Goal: Task Accomplishment & Management: Use online tool/utility

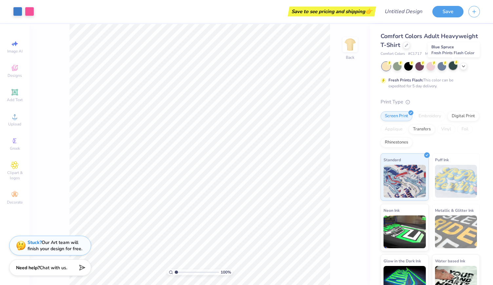
click at [452, 68] on div at bounding box center [453, 65] width 9 height 9
click at [464, 67] on icon at bounding box center [463, 65] width 5 height 5
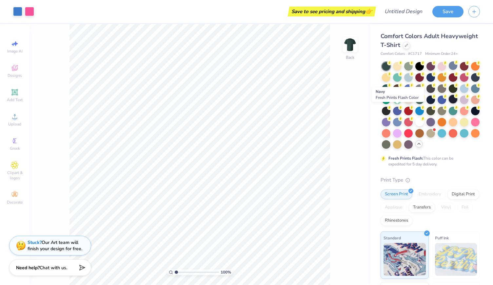
click at [449, 103] on div at bounding box center [453, 99] width 9 height 9
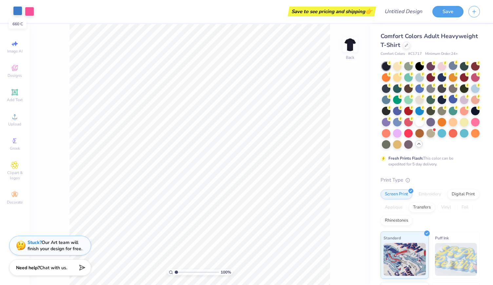
click at [17, 10] on div at bounding box center [17, 10] width 9 height 9
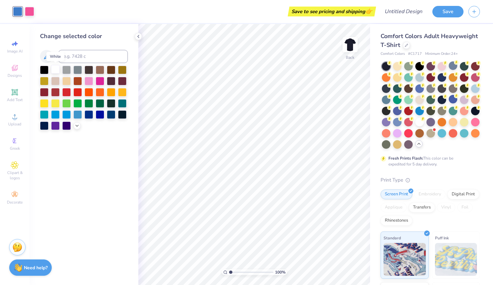
click at [58, 68] on div at bounding box center [55, 69] width 9 height 9
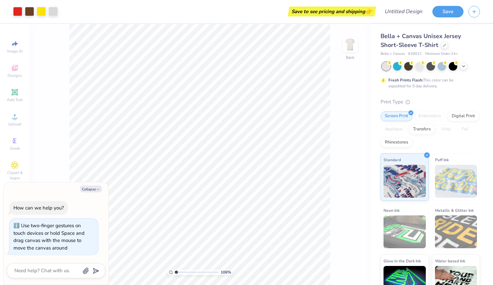
type input "1.06287167134693"
type textarea "x"
type input "1.06287167134693"
type textarea "x"
type input "1.06287167134693"
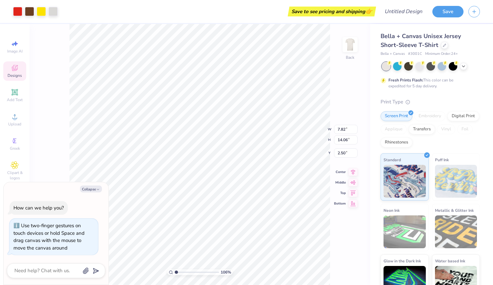
type textarea "x"
type input "1.06287167134693"
type textarea "x"
type input "1.06287167134693"
type textarea "x"
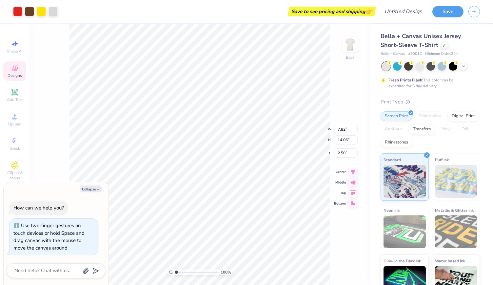
type input "4.78"
type input "1.47"
type input "3.97"
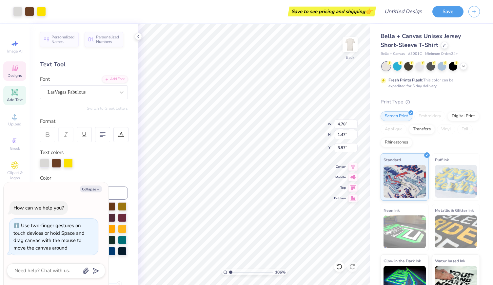
type textarea "x"
type input "1.06287167134693"
type textarea "x"
type input "1.06287167134693"
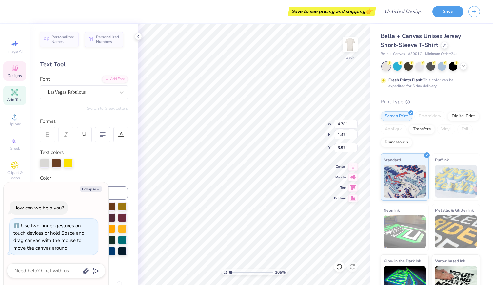
type textarea "x"
type input "1.06287167134693"
type textarea "x"
type input "1.06287167134693"
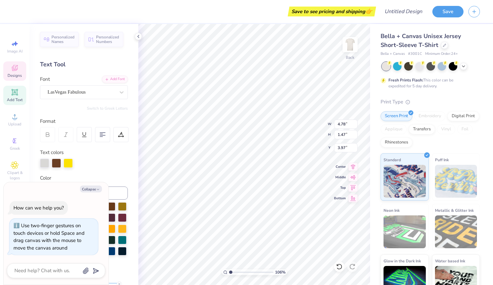
type textarea "x"
type textarea "D"
type input "1.06287167134693"
type textarea "x"
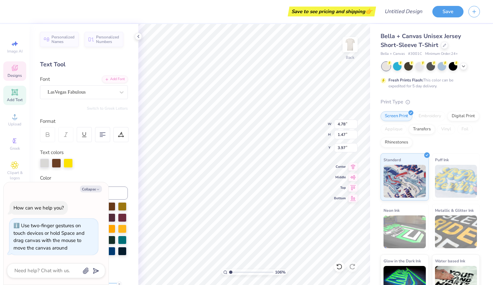
type textarea "De"
type input "1.06287167134693"
type textarea "x"
type input "1.06287167134693"
type textarea "x"
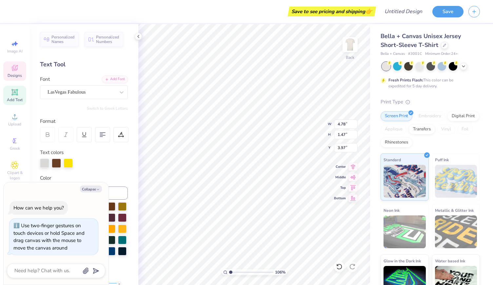
type textarea "Delt"
type input "1.06287167134693"
type textarea "x"
type textarea "Deltas"
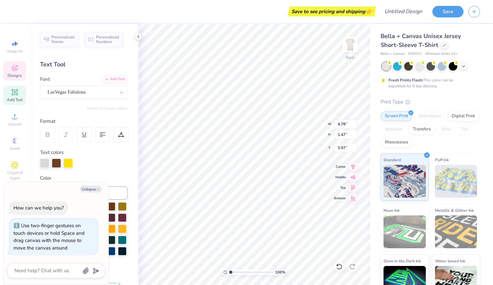
type input "1.06287167134693"
type textarea "x"
type textarea "Deltasig"
type input "1.06287167134693"
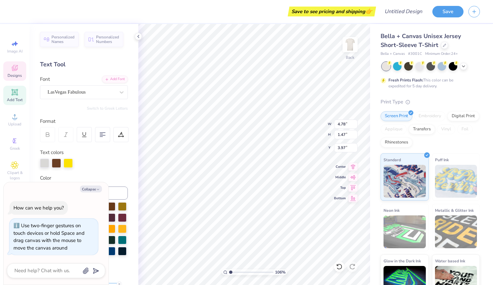
type textarea "x"
type input "1.06287167134693"
type textarea "x"
type input "0.67"
type input "0.77"
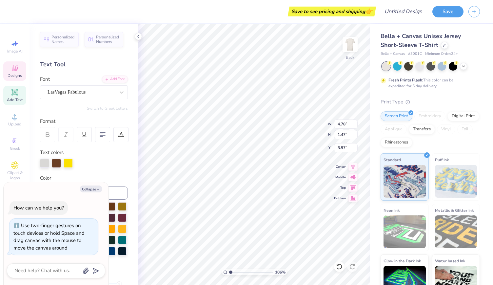
type input "12.05"
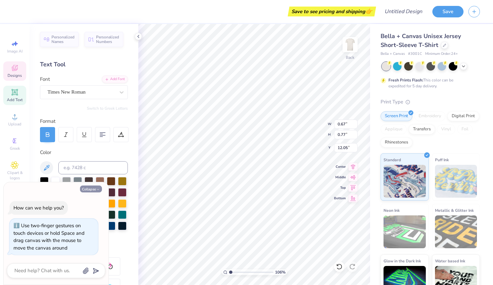
click at [94, 190] on button "Collapse" at bounding box center [91, 188] width 22 height 7
type textarea "x"
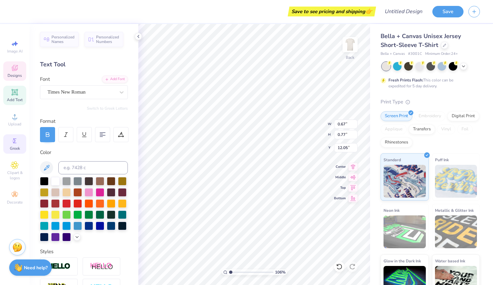
click at [13, 147] on span "Greek" at bounding box center [15, 148] width 10 height 5
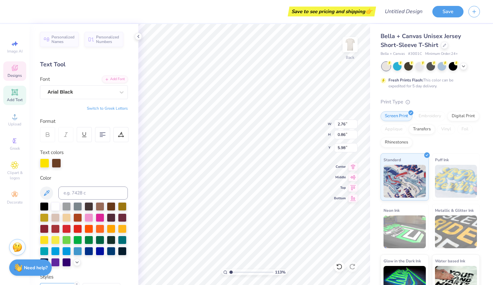
scroll to position [5, 1]
type input "1.13049115235839"
type textarea "E"
type input "1.13049115235839"
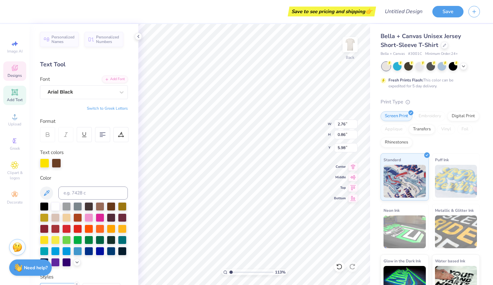
type textarea "RUS"
type input "1.13049115235839"
type textarea "RUSH"
type input "1.13049115235839"
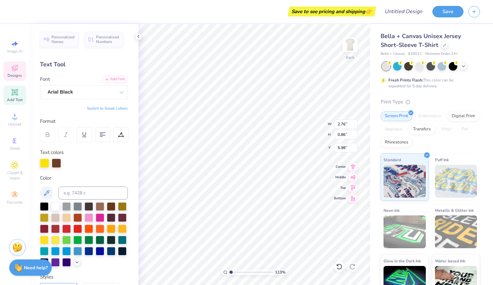
type input "2.26"
type input "1.38"
type input "6.88"
type input "1.13049115235839"
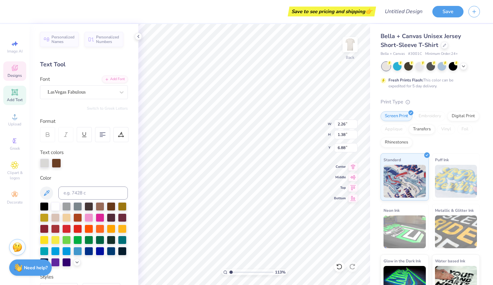
type textarea "F"
type input "1.13049115235839"
type textarea "Fa"
type input "1.13049115235839"
type textarea "Fal"
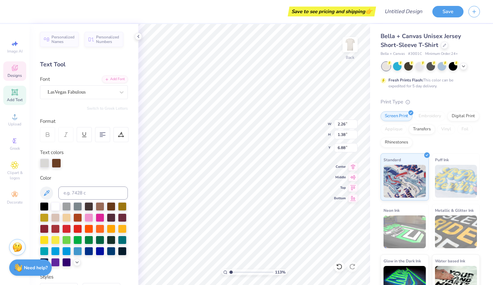
type input "1.13049115235839"
type textarea "Fall"
type input "1.13049115235839"
type textarea "Fall"
type input "1.13049115235839"
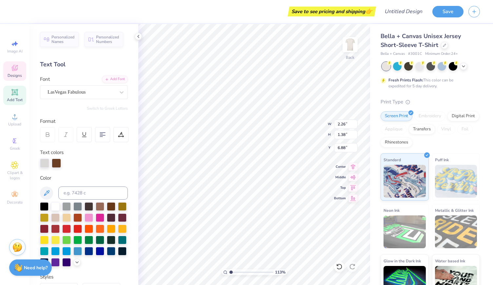
type textarea "Fa"
type input "1.13049115235839"
type textarea "F"
type input "1.13049115235839"
type input "1.21466858428419"
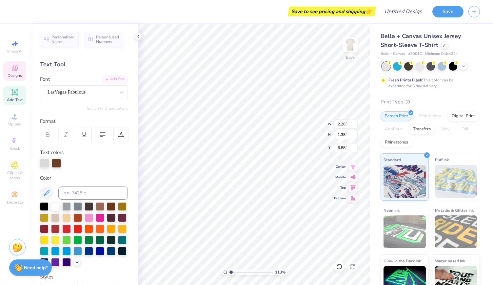
type input "2.90"
type input "0.87"
type input "5.97"
type input "1.21466858428419"
type input "6.88"
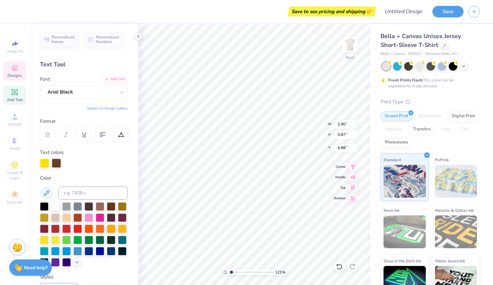
type input "1.21466858428419"
type input "3.70"
type input "1.11"
type input "6.65"
type input "1.21466858428419"
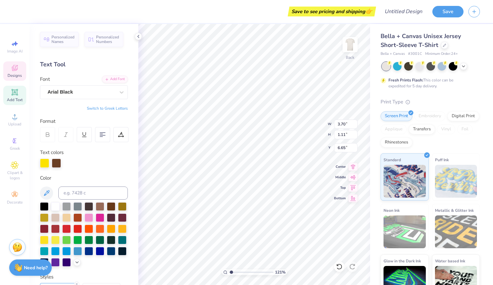
type input "6.52"
type input "1.21466858428419"
type input "6.54"
type input "1.21466858428419"
type input "4.47"
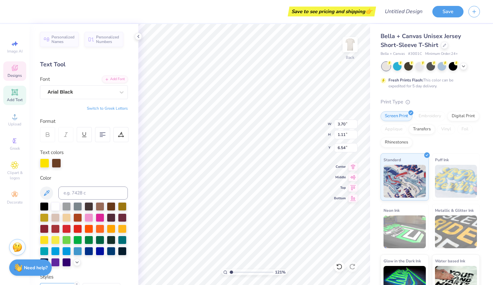
type input "0.64"
type input "9.22"
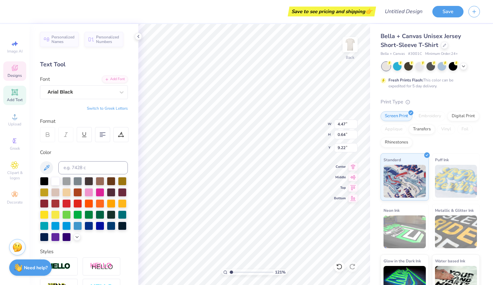
type input "1.21466858428419"
type input "3.06"
type input "0.58"
type input "8.67"
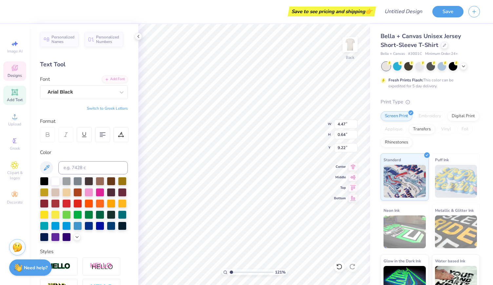
type input "1.21466858428419"
type textarea "F"
type input "1.21466858428419"
type textarea "FA"
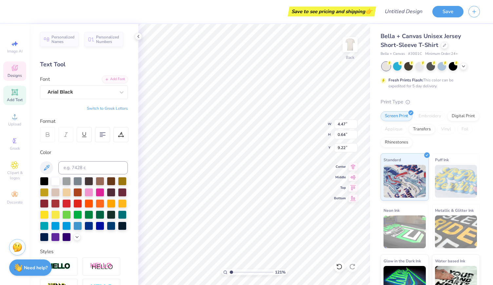
type input "1.21466858428419"
type textarea "FAL"
type input "1.21466858428419"
type textarea "FALL"
type input "1.21466858428419"
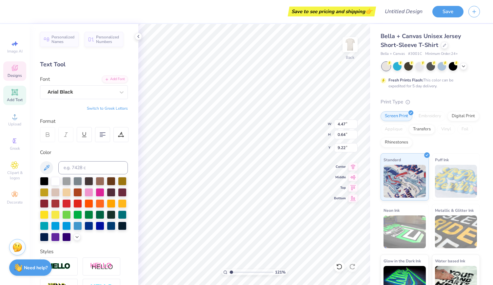
type textarea "FALL 2"
type input "1.21466858428419"
type textarea "FALL 202"
type input "1.21466858428419"
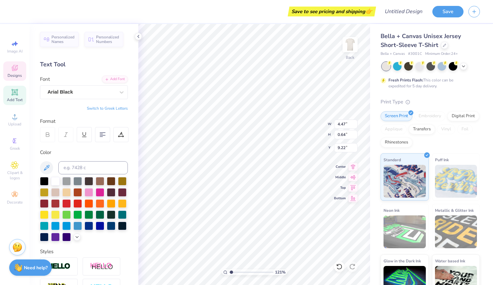
type textarea "FALL 2025"
type input "1.21466858428419"
type textarea "FALL 2025"
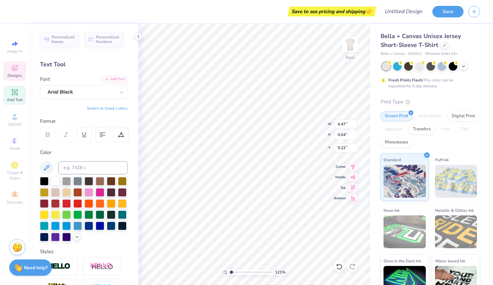
type input "1.21466858428419"
type input "7.81"
type input "12.35"
type input "2.50"
click at [310, 117] on div "161 % Back W 7.81 7.81 " H 12.35 12.35 " Y 2.50 2.50 " Center Middle Top Bottom" at bounding box center [254, 154] width 232 height 261
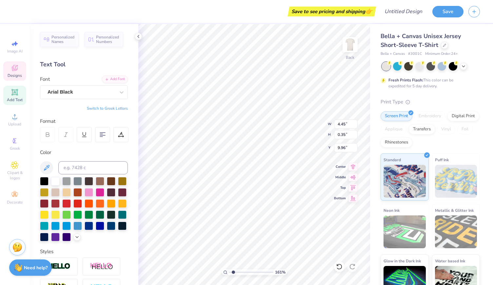
scroll to position [5, 3]
type input "1.61380167318965"
type input "7.81"
type input "12.35"
type input "2.50"
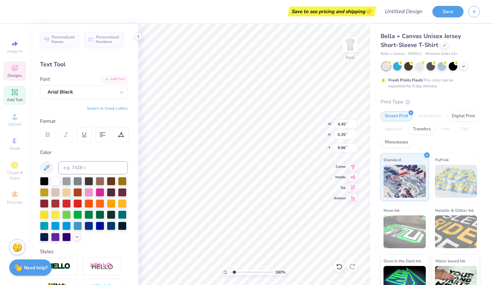
scroll to position [5, 3]
type input "1.7964053882255"
type input "7.81"
type input "12.35"
type input "2.50"
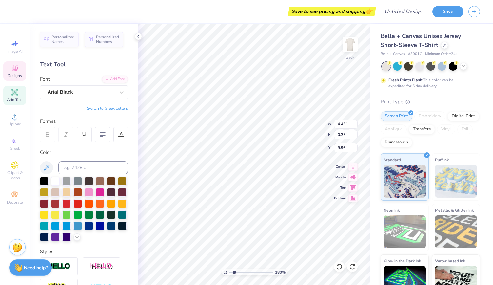
scroll to position [5, 3]
type input "1.7964053882255"
type textarea "[GEOGRAPHIC_DATA], F"
type input "1.7964053882255"
type textarea "[GEOGRAPHIC_DATA],"
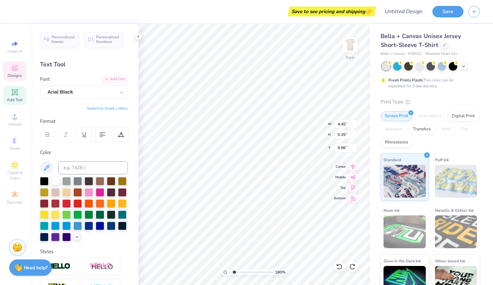
type input "1.7964053882255"
type textarea "[GEOGRAPHIC_DATA],"
type input "1.7964053882255"
type textarea "[GEOGRAPHIC_DATA]"
type input "1.7964053882255"
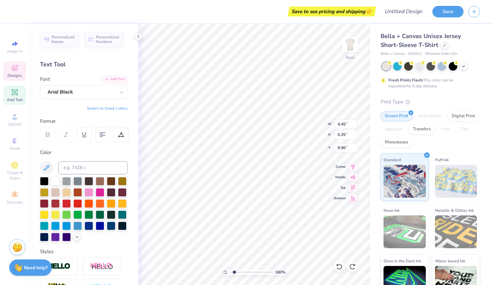
type textarea "NASHVILL"
type input "1.7964053882255"
type textarea "NASHVIL"
type input "1.7964053882255"
type textarea "NASHVI"
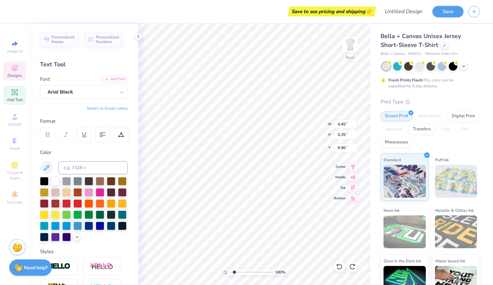
type input "1.7964053882255"
type textarea "[PERSON_NAME]"
type input "1.7964053882255"
type textarea "NAS"
type input "1.7964053882255"
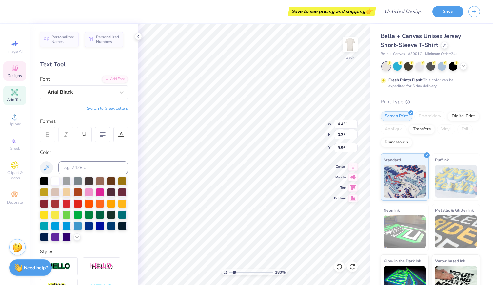
type textarea "NA"
type input "1.7964053882255"
type textarea "N"
type input "1.7964053882255"
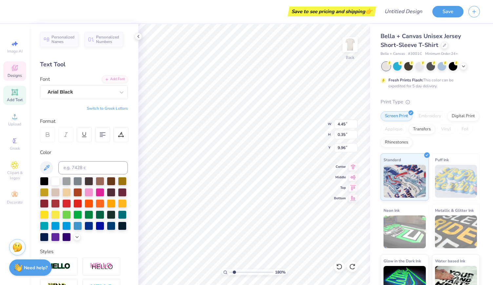
type textarea "NC"
type input "1.7964053882255"
type textarea "N"
type input "1.7964053882255"
type textarea "NS"
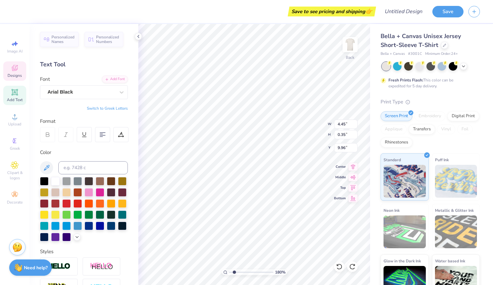
type input "1.7964053882255"
type textarea "NSa"
type input "1.7964053882255"
type textarea "NSan"
type input "1.7964053882255"
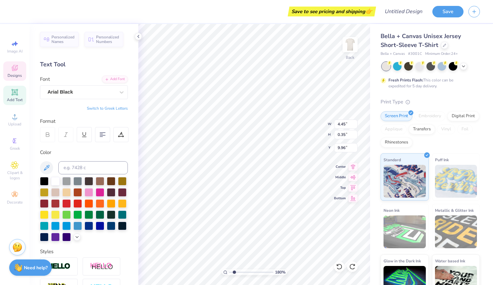
type textarea "NSan"
type input "1.7964053882255"
type textarea "NSan"
type input "1.7964053882255"
type textarea "NSa"
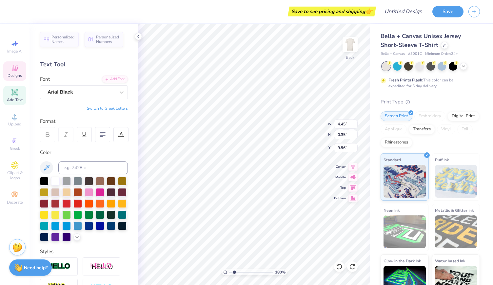
type input "1.7964053882255"
type textarea "NS"
type input "1.7964053882255"
type textarea "NSA"
type input "1.7964053882255"
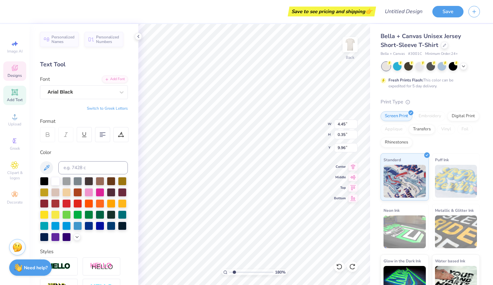
type textarea "NSAN"
type input "1.7964053882255"
type textarea "NSAN LU"
type input "1.7964053882255"
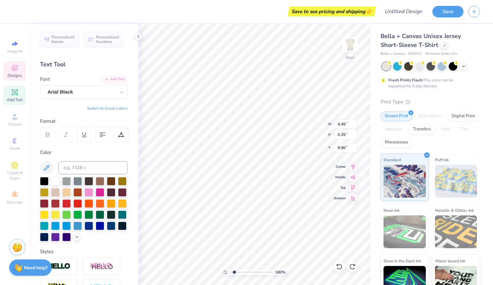
type textarea "NSAN [PERSON_NAME]"
type input "1.7964053882255"
type textarea "NSAN [PERSON_NAME]"
type input "1.7964053882255"
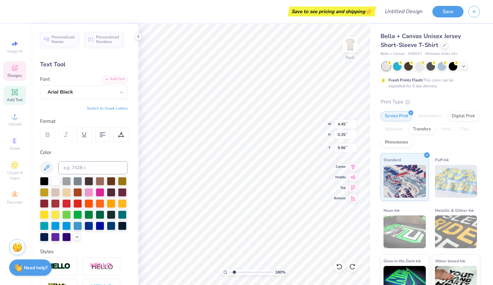
type textarea "NSAN [PERSON_NAME]"
type input "1.7964053882255"
type textarea "NSAN [PERSON_NAME]"
type input "1.7964053882255"
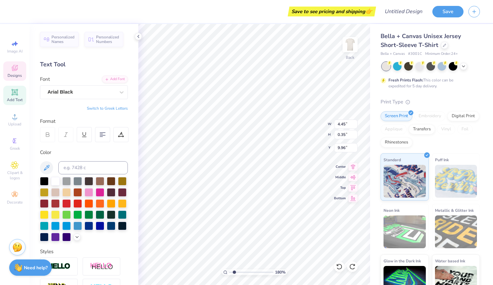
type textarea "NSAN [PERSON_NAME]"
type input "1.7964053882255"
type textarea "NSAN [PERSON_NAME]"
type input "1.7964053882255"
type textarea "NSAN [PERSON_NAME]"
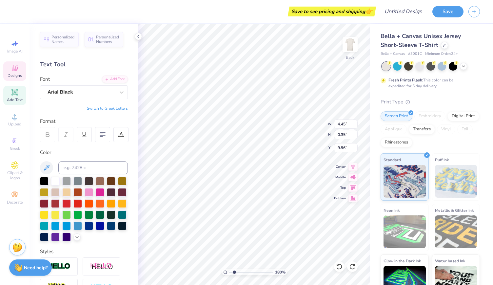
type input "1.7964053882255"
type textarea "NSAN [PERSON_NAME]"
type input "1.7964053882255"
type textarea "NSAN [PERSON_NAME]"
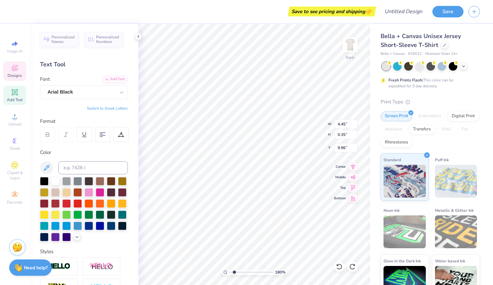
type input "1.7964053882255"
type textarea "SAN [PERSON_NAME] OBISPO"
type input "1.7964053882255"
type textarea "SAN [PERSON_NAME] OBISPO"
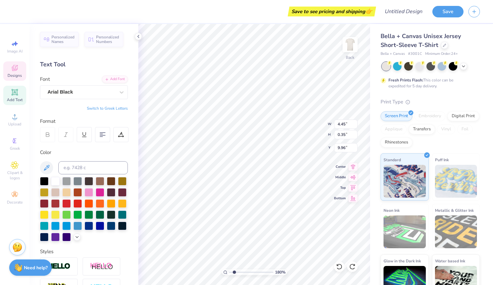
type input "1.7964053882255"
type textarea "SAN [PERSON_NAME] OBISPO"
type input "1.7964053882255"
type textarea "SAN [PERSON_NAME] OBISPO C"
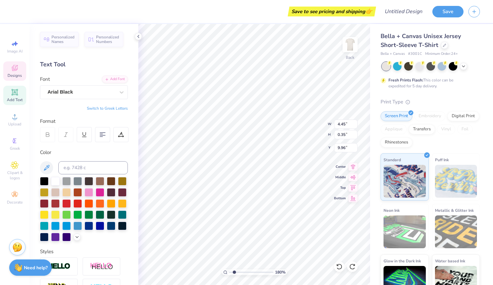
type input "1.7964053882255"
type textarea "SAN LUIS OBISPO CA"
type input "1.7964053882255"
type textarea "SAN [PERSON_NAME] OBISPO [PERSON_NAME]"
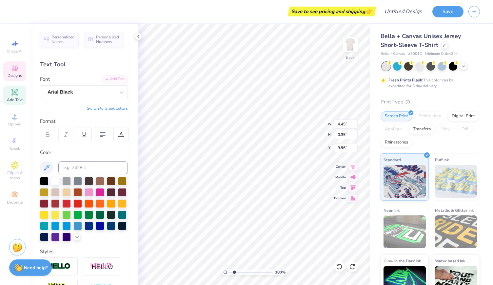
type input "1.7964053882255"
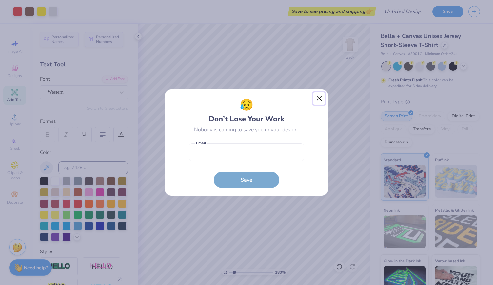
click at [319, 98] on button "Close" at bounding box center [319, 98] width 12 height 12
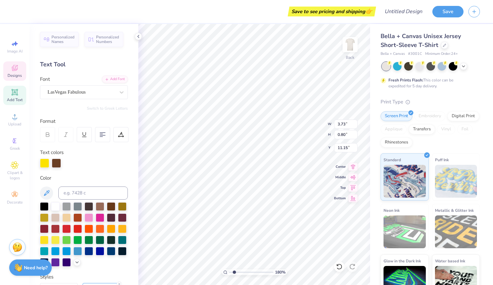
scroll to position [5, 2]
click at [338, 187] on span "Top" at bounding box center [340, 186] width 12 height 5
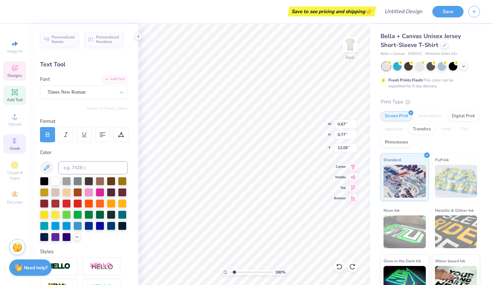
click at [17, 144] on icon at bounding box center [15, 141] width 8 height 8
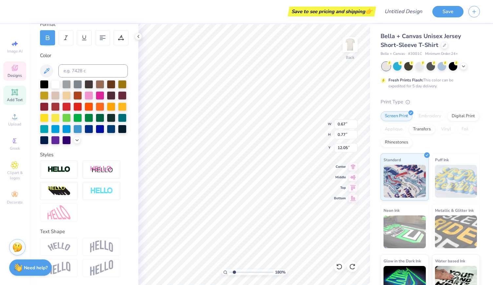
scroll to position [5, 1]
paste textarea "𐤃"
click at [15, 140] on circle at bounding box center [14, 141] width 4 height 4
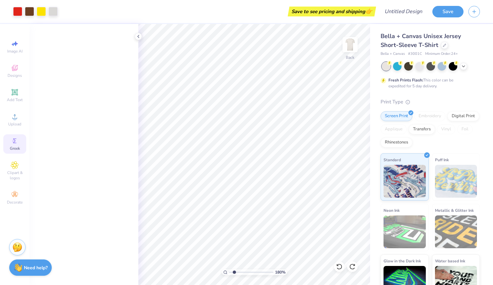
scroll to position [0, 0]
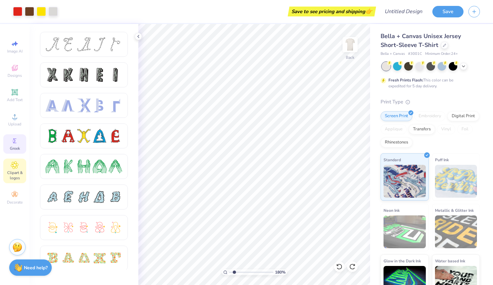
click at [15, 166] on icon at bounding box center [14, 164] width 3 height 3
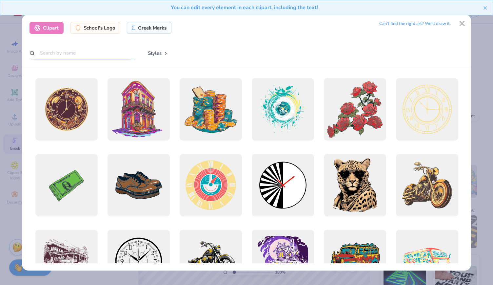
click at [70, 50] on input "text" at bounding box center [82, 53] width 105 height 12
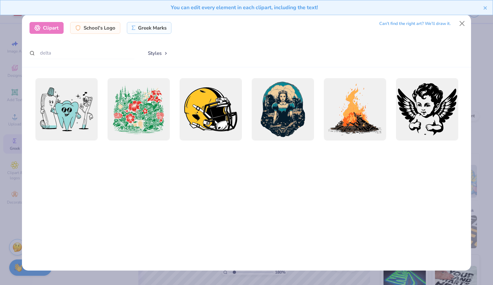
click at [8, 36] on div "Clipart School's Logo Greek Marks Can’t find the right art? We’ll draw it. delt…" at bounding box center [246, 142] width 493 height 285
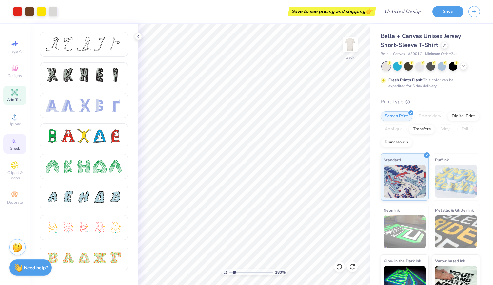
click at [18, 91] on icon at bounding box center [15, 92] width 8 height 8
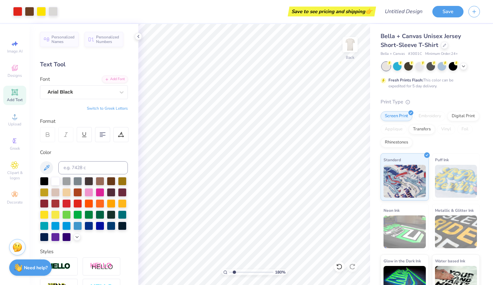
click at [100, 108] on button "Switch to Greek Letters" at bounding box center [107, 108] width 41 height 5
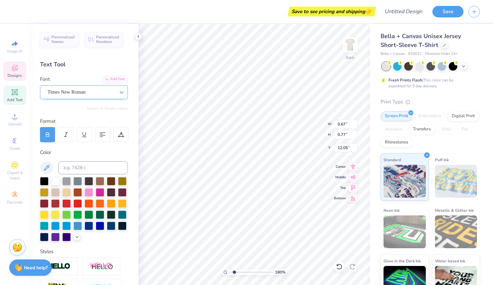
click at [118, 92] on icon at bounding box center [121, 92] width 7 height 7
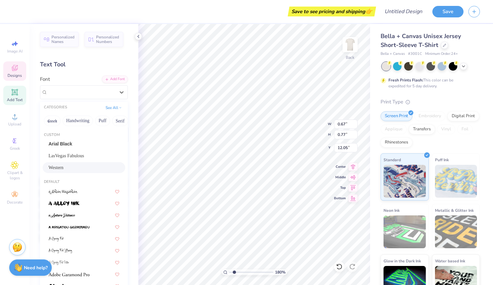
click at [76, 167] on div "Western" at bounding box center [84, 167] width 71 height 7
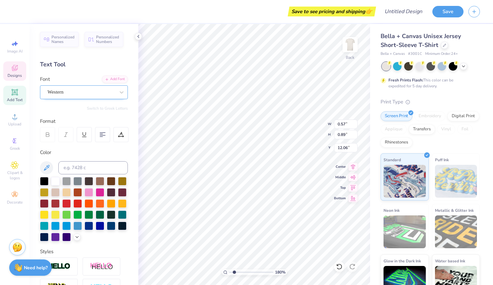
click at [104, 91] on div "Western" at bounding box center [81, 92] width 69 height 10
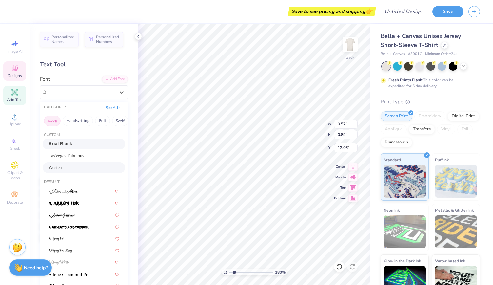
click at [55, 119] on button "Greek" at bounding box center [52, 120] width 17 height 10
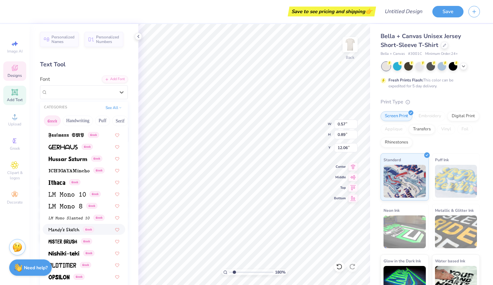
scroll to position [234, 0]
click at [62, 204] on img at bounding box center [66, 205] width 34 height 5
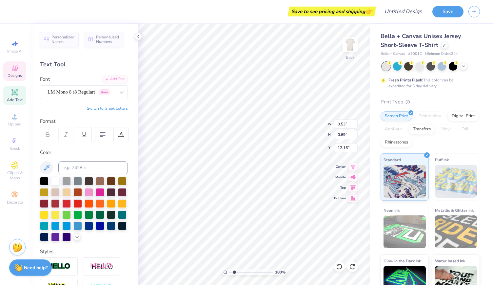
scroll to position [5, 1]
click at [111, 107] on button "Switch to Greek Letters" at bounding box center [107, 108] width 41 height 5
click at [90, 92] on div "LM Mono 8 (8 Regular) [DEMOGRAPHIC_DATA]" at bounding box center [81, 92] width 69 height 10
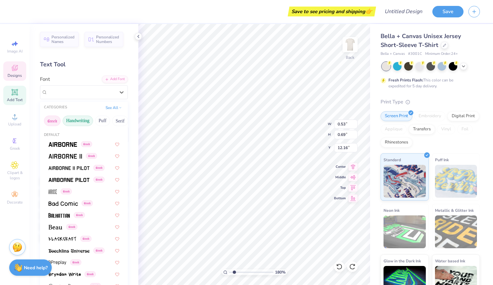
click at [71, 121] on button "Handwriting" at bounding box center [78, 120] width 30 height 10
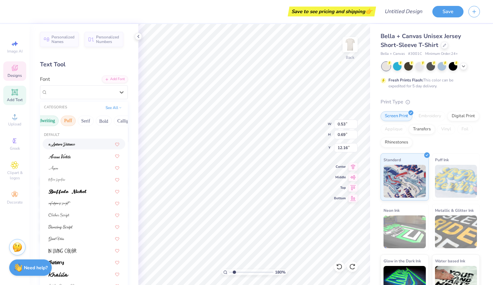
scroll to position [0, 35]
click at [83, 120] on button "Serif" at bounding box center [85, 120] width 16 height 10
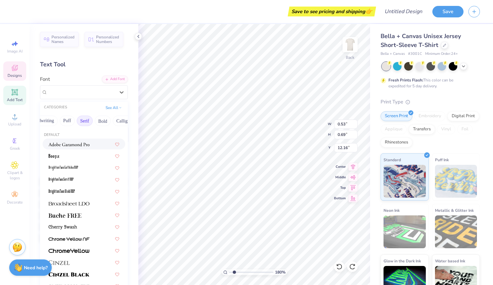
click at [71, 147] on span at bounding box center [69, 143] width 41 height 7
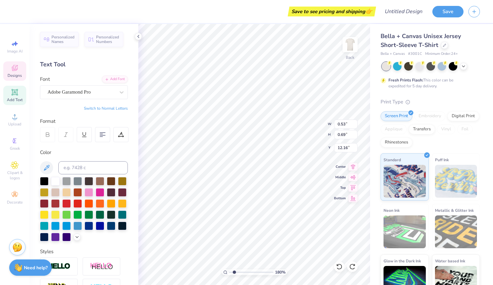
scroll to position [5, 1]
click at [88, 107] on button "Switch to Normal Letters" at bounding box center [106, 108] width 44 height 5
click at [83, 89] on div "Adobe Garamond Pro" at bounding box center [81, 92] width 69 height 10
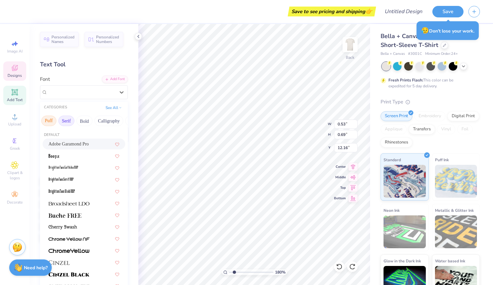
scroll to position [0, 54]
click at [84, 121] on button "Bold" at bounding box center [84, 120] width 16 height 10
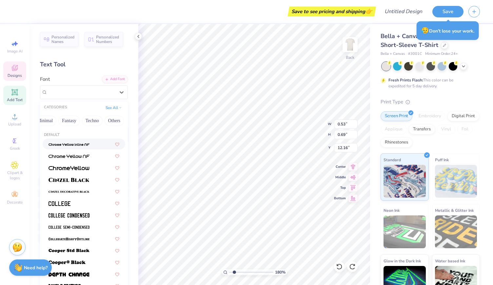
scroll to position [0, 0]
click at [50, 118] on button "Greek" at bounding box center [52, 120] width 17 height 10
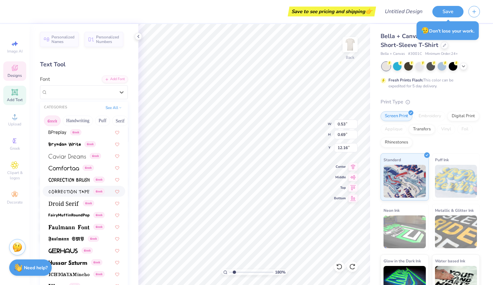
scroll to position [130, 0]
click at [71, 202] on img at bounding box center [64, 203] width 30 height 5
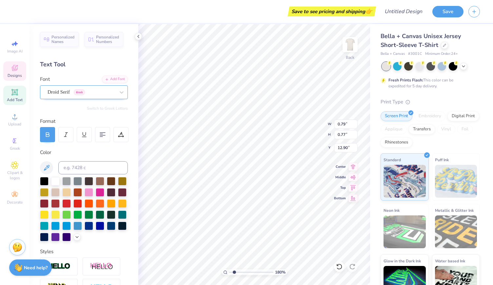
click at [96, 93] on div "Droid Serif Greek" at bounding box center [81, 92] width 69 height 10
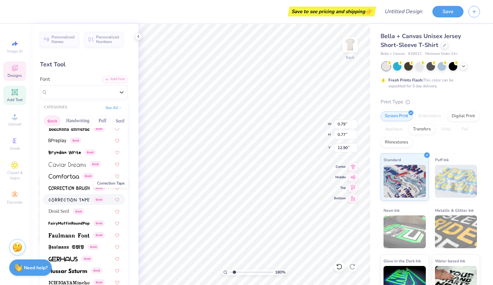
scroll to position [139, 0]
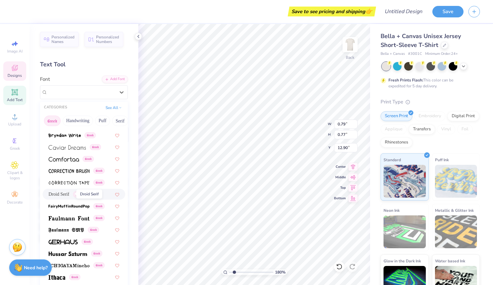
click at [64, 193] on span "Droid Serif" at bounding box center [59, 193] width 21 height 7
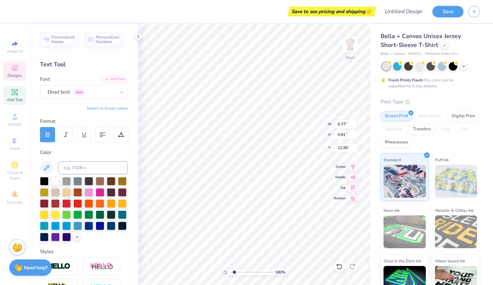
click at [109, 107] on button "Switch to Greek Letters" at bounding box center [107, 108] width 41 height 5
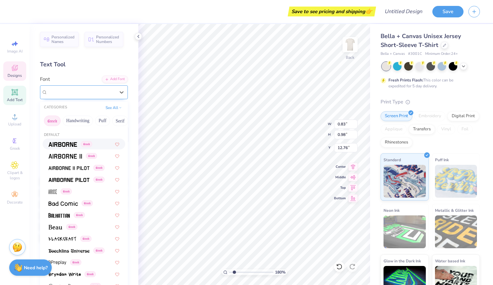
click at [104, 91] on div "Times New Roman" at bounding box center [81, 92] width 69 height 10
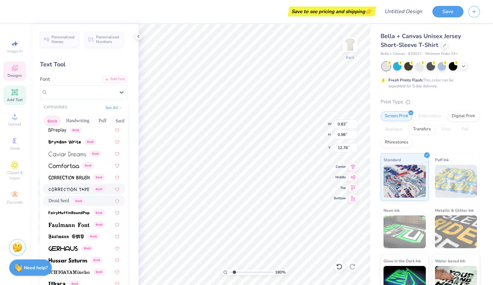
scroll to position [133, 0]
click at [66, 198] on span "Droid Serif" at bounding box center [59, 199] width 21 height 7
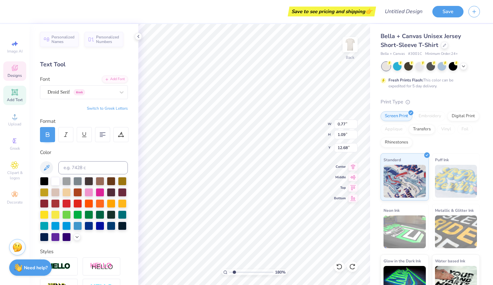
scroll to position [5, 1]
click at [115, 106] on button "Switch to Greek Letters" at bounding box center [107, 108] width 41 height 5
click at [93, 89] on div "Times New Roman" at bounding box center [81, 92] width 69 height 10
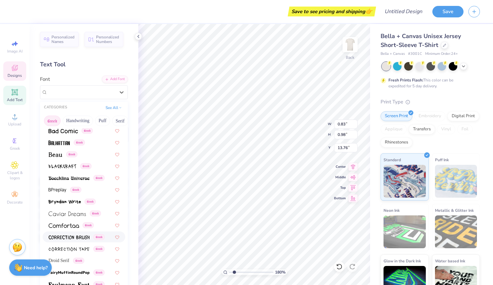
scroll to position [115, 0]
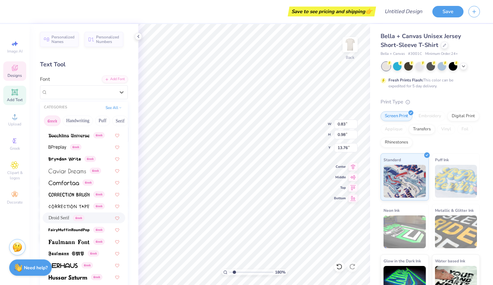
click at [65, 216] on span "Droid Serif" at bounding box center [59, 217] width 21 height 7
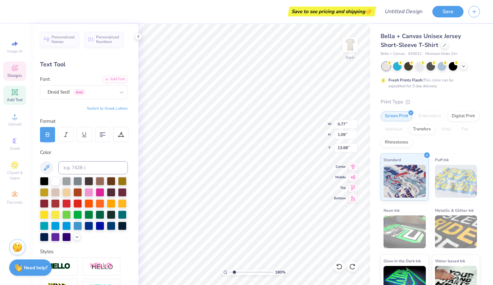
scroll to position [5, 1]
click at [105, 105] on div "Personalized Names Personalized Numbers Text Tool Add Font Font Droid Serif Gre…" at bounding box center [84, 154] width 109 height 261
click at [102, 109] on button "Switch to Greek Letters" at bounding box center [107, 108] width 41 height 5
click at [102, 106] on button "Switch to Normal Letters" at bounding box center [106, 108] width 44 height 5
